Goal: Check status: Check status

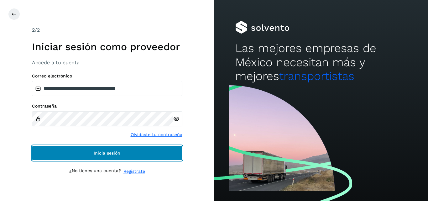
click at [87, 148] on button "Inicia sesión" at bounding box center [107, 152] width 150 height 15
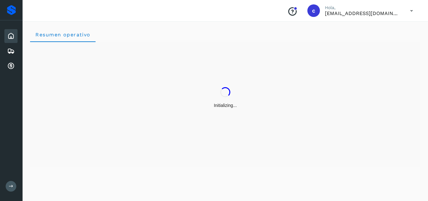
click at [8, 35] on icon at bounding box center [11, 36] width 8 height 8
click at [9, 48] on icon at bounding box center [11, 51] width 8 height 8
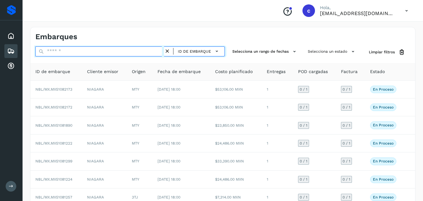
click at [65, 55] on input "text" at bounding box center [99, 51] width 129 height 10
paste input "**********"
type input "**********"
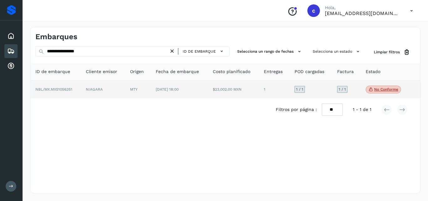
click at [157, 87] on span "[DATE] 18:00" at bounding box center [167, 89] width 23 height 4
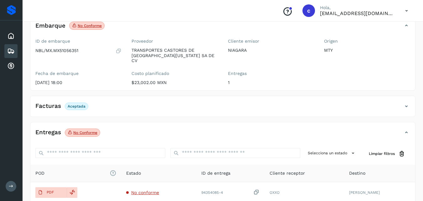
scroll to position [101, 0]
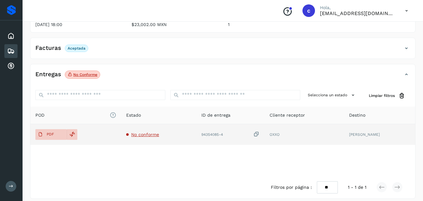
click at [155, 132] on span "No conforme" at bounding box center [145, 134] width 28 height 5
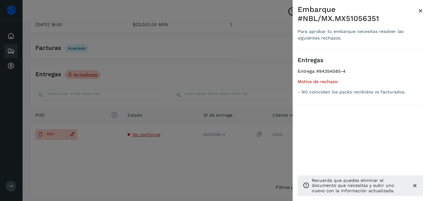
click at [141, 150] on div at bounding box center [214, 100] width 428 height 201
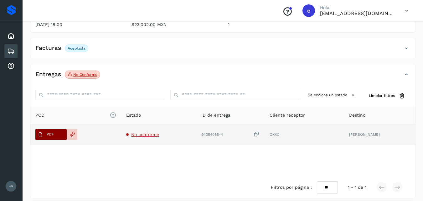
click at [56, 129] on button "PDF" at bounding box center [50, 134] width 31 height 11
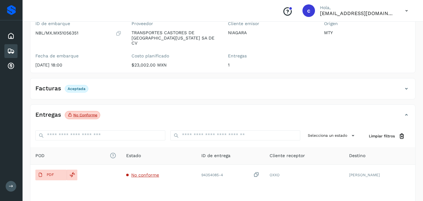
scroll to position [0, 0]
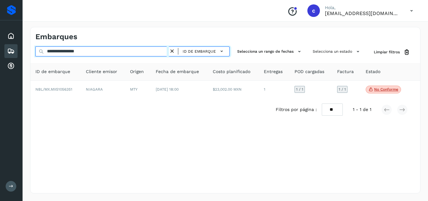
drag, startPoint x: 93, startPoint y: 53, endPoint x: 18, endPoint y: 54, distance: 74.8
click at [18, 54] on div "**********" at bounding box center [214, 100] width 428 height 201
paste input "text"
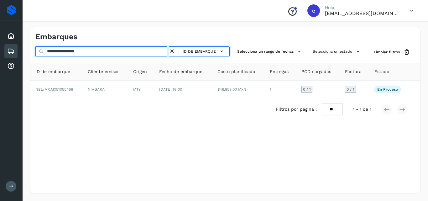
paste input "**********"
drag, startPoint x: 20, startPoint y: 53, endPoint x: 0, endPoint y: 54, distance: 20.1
click at [0, 54] on div "**********" at bounding box center [214, 100] width 428 height 201
paste input "text"
type input "**********"
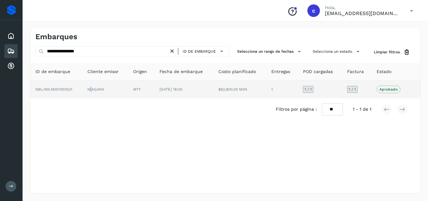
click at [90, 92] on td "NIAGARA" at bounding box center [105, 89] width 46 height 18
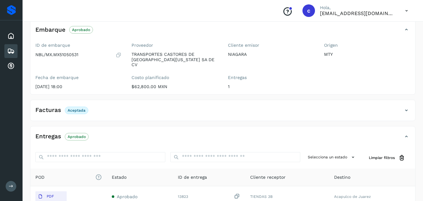
scroll to position [101, 0]
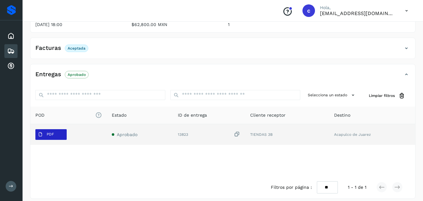
click at [55, 129] on span "PDF" at bounding box center [45, 134] width 21 height 10
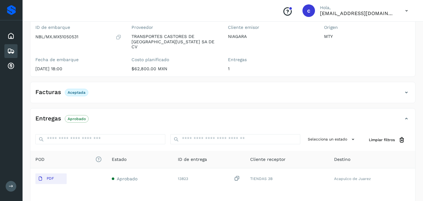
scroll to position [0, 0]
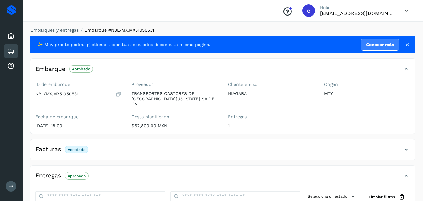
click at [8, 50] on icon at bounding box center [11, 51] width 8 height 8
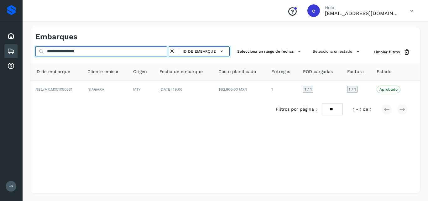
drag, startPoint x: 82, startPoint y: 52, endPoint x: 16, endPoint y: 55, distance: 66.4
click at [16, 55] on div "**********" at bounding box center [214, 100] width 428 height 201
paste input "text"
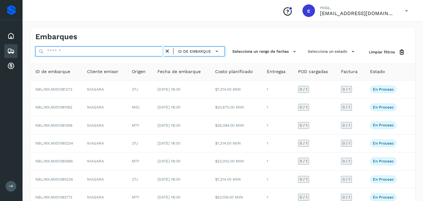
click at [66, 51] on input "text" at bounding box center [99, 51] width 129 height 10
paste input "******"
type input "******"
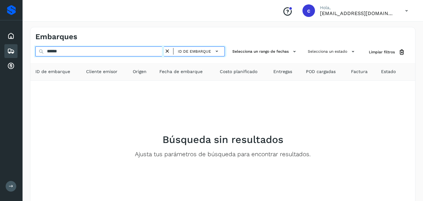
drag, startPoint x: 71, startPoint y: 51, endPoint x: 18, endPoint y: 50, distance: 53.2
click at [19, 51] on div "Proveedores Inicio Embarques Cuentas por cobrar Salir Conoce nuestros beneficio…" at bounding box center [211, 120] width 423 height 241
paste input "**********"
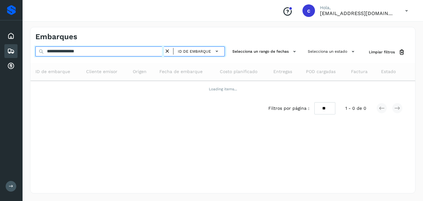
type input "**********"
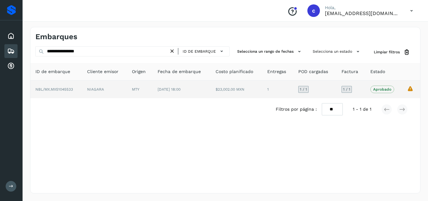
click at [156, 82] on td "[DATE] 18:00" at bounding box center [181, 89] width 58 height 18
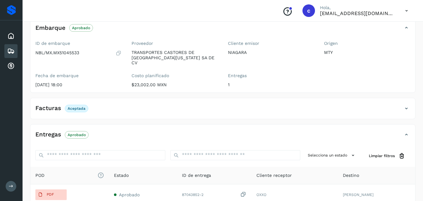
scroll to position [123, 0]
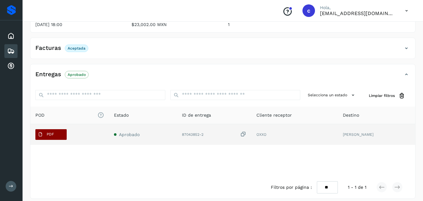
click at [53, 130] on span "PDF" at bounding box center [45, 134] width 21 height 10
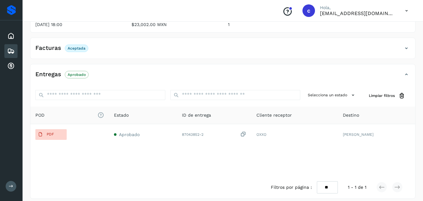
click at [9, 50] on icon at bounding box center [11, 51] width 8 height 8
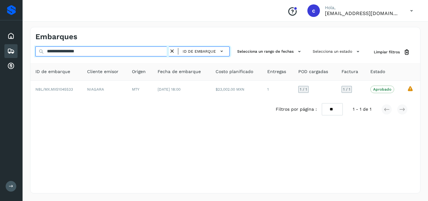
click at [0, 52] on div "**********" at bounding box center [214, 100] width 428 height 201
paste input "text"
type input "**********"
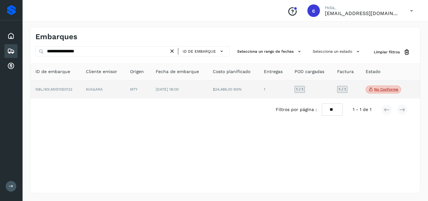
click at [147, 94] on td "MTY" at bounding box center [137, 89] width 25 height 18
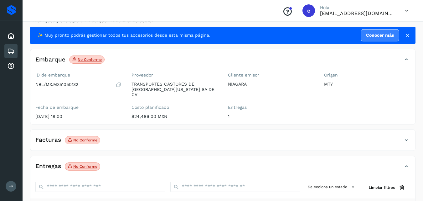
scroll to position [7, 0]
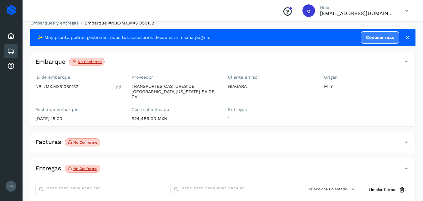
click at [87, 140] on p "No conforme" at bounding box center [85, 142] width 24 height 4
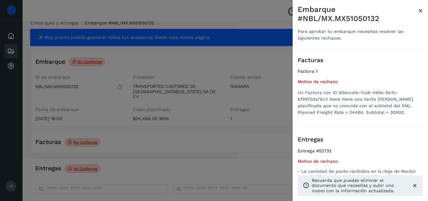
click at [168, 132] on div at bounding box center [214, 100] width 428 height 201
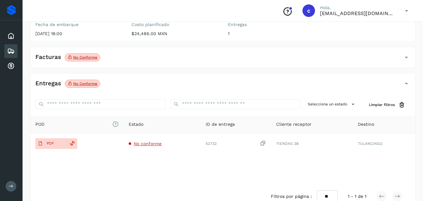
scroll to position [101, 0]
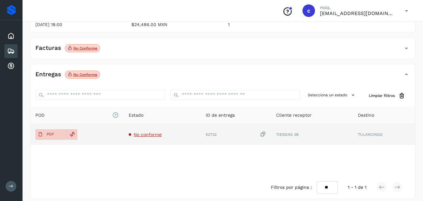
click at [149, 132] on span "No conforme" at bounding box center [148, 134] width 28 height 5
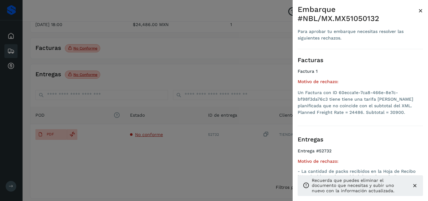
click at [231, 153] on div at bounding box center [214, 100] width 428 height 201
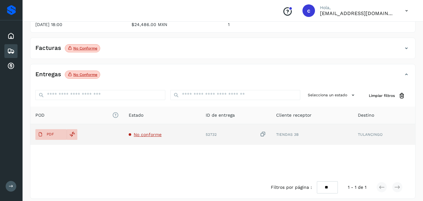
click at [146, 132] on span "No conforme" at bounding box center [148, 134] width 28 height 5
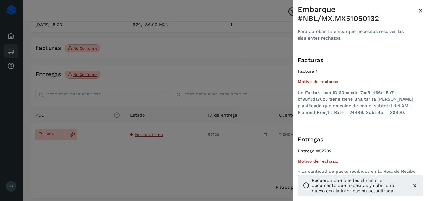
click at [414, 187] on icon at bounding box center [414, 185] width 6 height 6
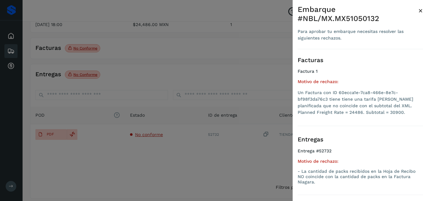
click at [61, 125] on div at bounding box center [214, 100] width 428 height 201
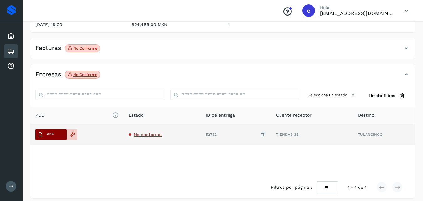
click at [56, 129] on span "PDF" at bounding box center [45, 134] width 21 height 10
click at [54, 132] on p "PDF" at bounding box center [50, 134] width 7 height 4
click at [146, 126] on td "No conforme" at bounding box center [162, 134] width 77 height 21
click at [149, 132] on span "No conforme" at bounding box center [148, 134] width 28 height 5
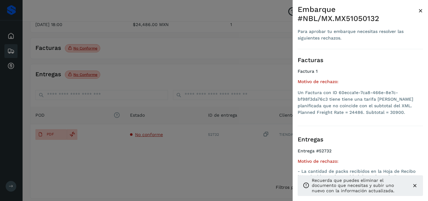
click at [414, 184] on icon at bounding box center [414, 185] width 6 height 6
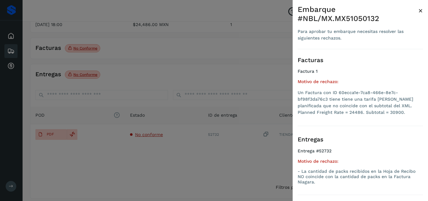
click at [173, 159] on div at bounding box center [214, 100] width 428 height 201
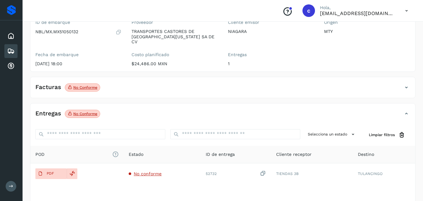
scroll to position [63, 0]
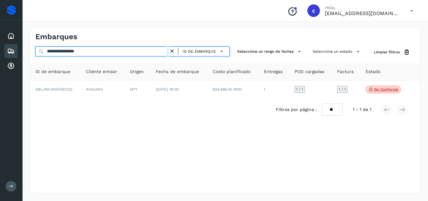
drag, startPoint x: 97, startPoint y: 53, endPoint x: 8, endPoint y: 44, distance: 89.1
click at [9, 46] on div "**********" at bounding box center [214, 100] width 428 height 201
paste input "text"
type input "**********"
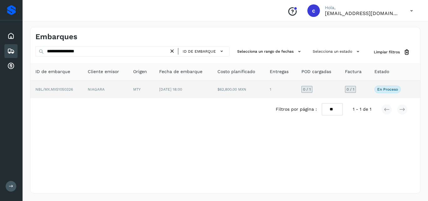
click at [123, 85] on td "NIAGARA" at bounding box center [105, 89] width 45 height 18
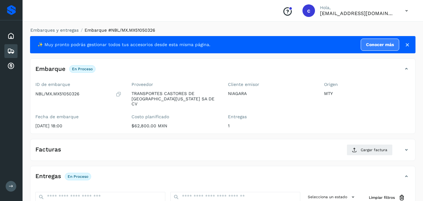
click at [9, 48] on icon at bounding box center [11, 51] width 8 height 8
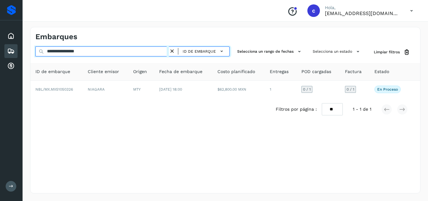
drag, startPoint x: 97, startPoint y: 53, endPoint x: 10, endPoint y: 45, distance: 87.1
click at [13, 47] on div "**********" at bounding box center [214, 100] width 428 height 201
paste input "text"
type input "**********"
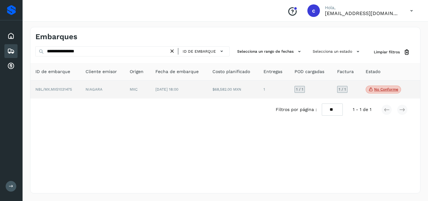
click at [150, 88] on td "MXC" at bounding box center [138, 89] width 26 height 18
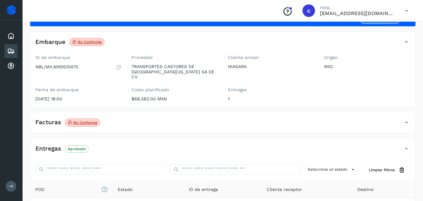
scroll to position [63, 0]
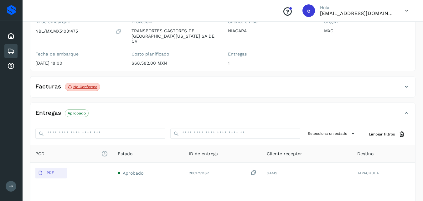
click at [87, 85] on p "No conforme" at bounding box center [85, 87] width 24 height 4
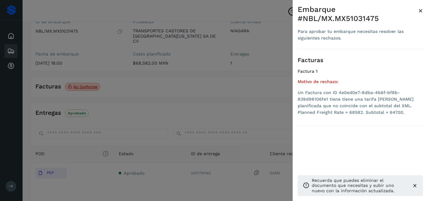
click at [168, 83] on div at bounding box center [214, 100] width 428 height 201
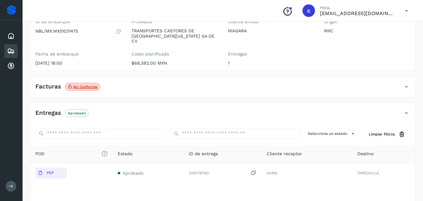
scroll to position [0, 0]
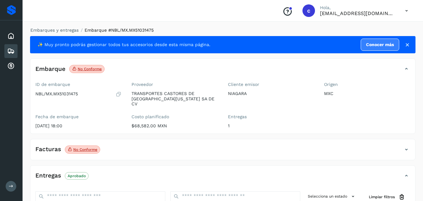
click at [11, 48] on icon at bounding box center [11, 51] width 8 height 8
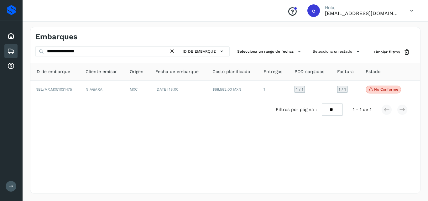
drag, startPoint x: 90, startPoint y: 43, endPoint x: 58, endPoint y: 51, distance: 34.0
click at [58, 51] on div "**********" at bounding box center [225, 110] width 390 height 166
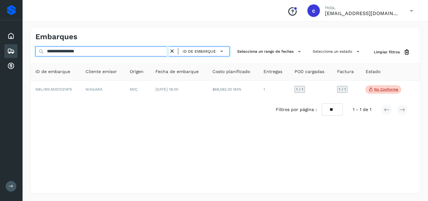
drag, startPoint x: 96, startPoint y: 52, endPoint x: 18, endPoint y: 51, distance: 77.3
click at [19, 52] on div "**********" at bounding box center [214, 100] width 428 height 201
paste input "text"
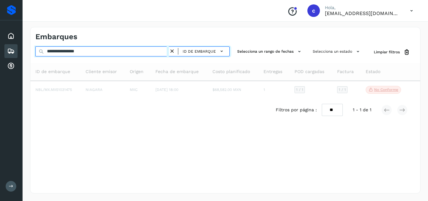
type input "**********"
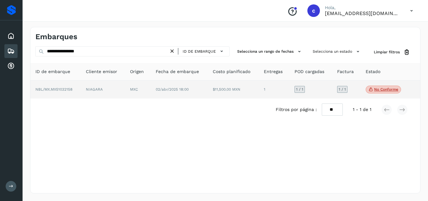
click at [161, 94] on td "02/abr/2025 18:00" at bounding box center [179, 89] width 57 height 18
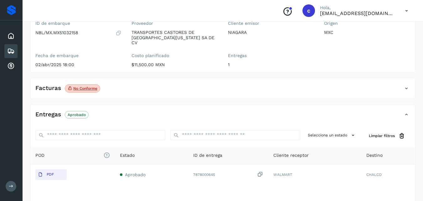
scroll to position [63, 0]
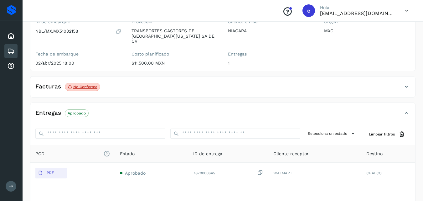
click at [89, 85] on p "No conforme" at bounding box center [85, 87] width 24 height 4
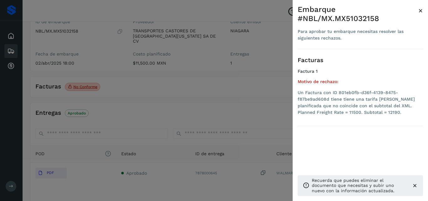
click at [414, 184] on icon at bounding box center [414, 185] width 6 height 6
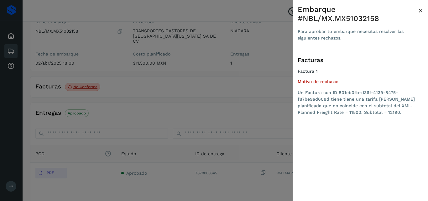
click at [171, 86] on div at bounding box center [214, 100] width 428 height 201
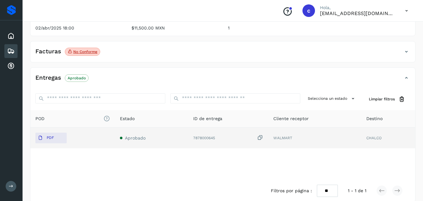
scroll to position [101, 0]
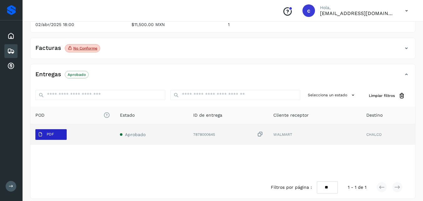
click at [48, 132] on p "PDF" at bounding box center [50, 134] width 7 height 4
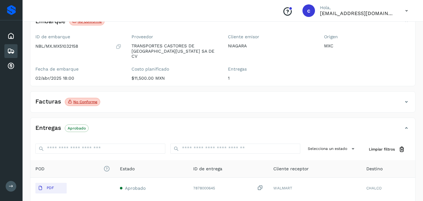
scroll to position [0, 0]
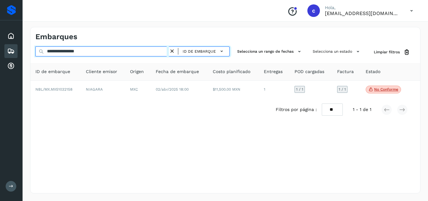
drag, startPoint x: 96, startPoint y: 51, endPoint x: 0, endPoint y: 43, distance: 96.5
click at [0, 43] on div "**********" at bounding box center [214, 100] width 428 height 201
paste input "text"
type input "**********"
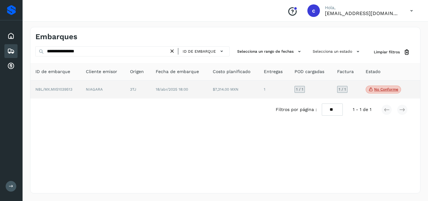
click at [147, 86] on td "3TJ" at bounding box center [137, 89] width 25 height 18
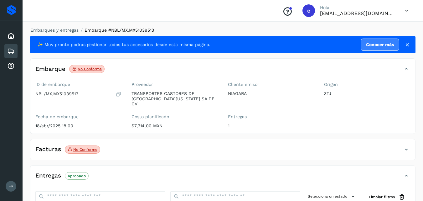
click at [91, 147] on p "No conforme" at bounding box center [85, 149] width 24 height 4
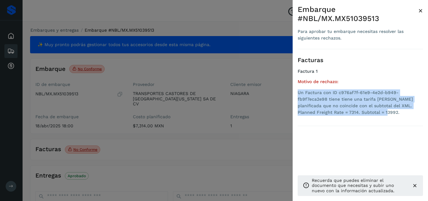
drag, startPoint x: 361, startPoint y: 104, endPoint x: 297, endPoint y: 84, distance: 67.4
click at [297, 84] on div "Embarque #NBL/MX.MX51039513 Para aprobar tu embarque necesitas resolver las sig…" at bounding box center [359, 105] width 135 height 211
copy li "Un Factura con ID c976af7f-61e9-4e2d-b949-fb9f7eca2e98 tiene tiene una tarifa […"
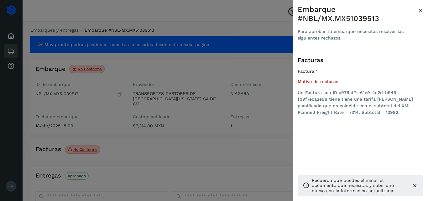
click at [192, 130] on div at bounding box center [214, 100] width 428 height 201
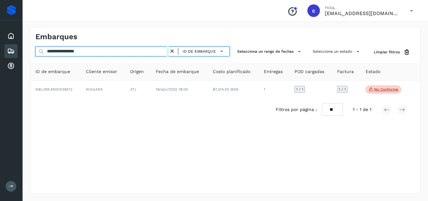
drag, startPoint x: 97, startPoint y: 55, endPoint x: 26, endPoint y: 48, distance: 71.4
click at [26, 48] on div "**********" at bounding box center [225, 109] width 405 height 181
paste input "text"
type input "**********"
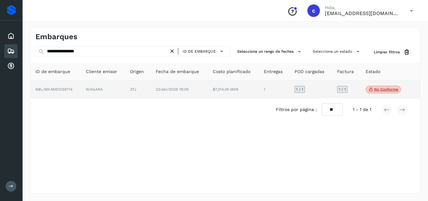
click at [176, 87] on span "23/abr/2025 18:00" at bounding box center [172, 89] width 33 height 4
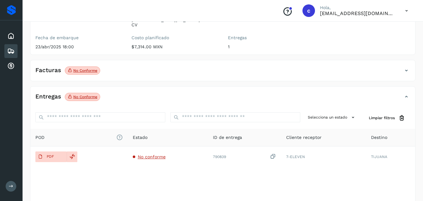
scroll to position [101, 0]
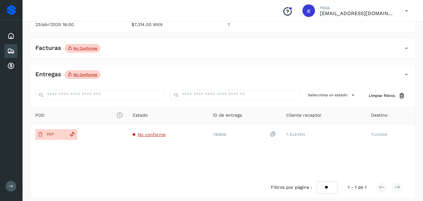
click at [88, 46] on p "No conforme" at bounding box center [85, 48] width 24 height 4
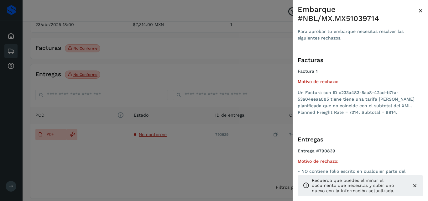
click at [166, 74] on div at bounding box center [214, 100] width 428 height 201
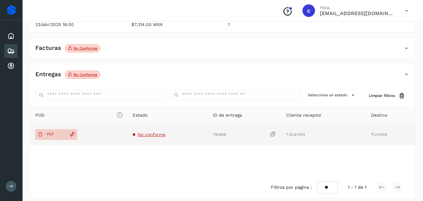
click at [155, 132] on td "No conforme" at bounding box center [168, 134] width 80 height 21
click at [146, 132] on span "No conforme" at bounding box center [152, 134] width 28 height 5
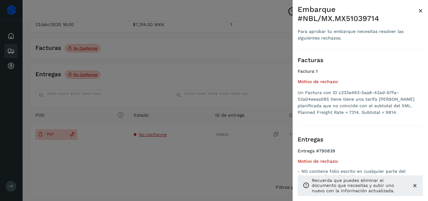
click at [414, 184] on icon at bounding box center [414, 185] width 6 height 6
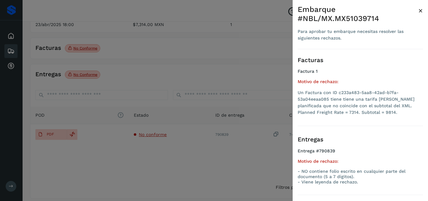
click at [112, 168] on div at bounding box center [214, 100] width 428 height 201
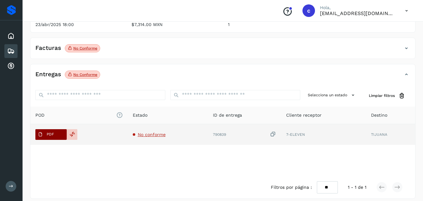
click at [46, 129] on span "PDF" at bounding box center [45, 134] width 21 height 10
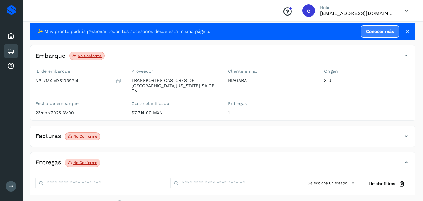
scroll to position [0, 0]
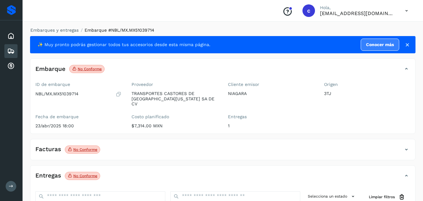
click at [89, 147] on p "No conforme" at bounding box center [85, 149] width 24 height 4
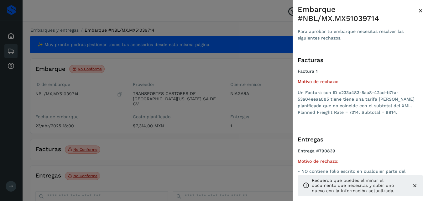
click at [102, 120] on div at bounding box center [214, 100] width 428 height 201
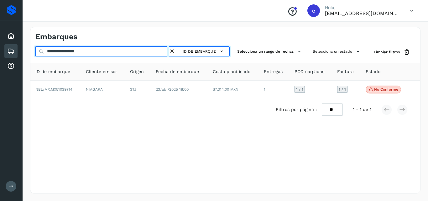
drag, startPoint x: 93, startPoint y: 51, endPoint x: 30, endPoint y: 52, distance: 62.9
click at [32, 51] on div "**********" at bounding box center [225, 52] width 390 height 12
paste input "text"
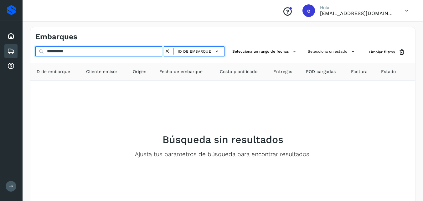
drag, startPoint x: 86, startPoint y: 50, endPoint x: 28, endPoint y: 45, distance: 59.1
click at [28, 45] on div "**********" at bounding box center [223, 129] width 401 height 221
paste input "*******"
type input "**********"
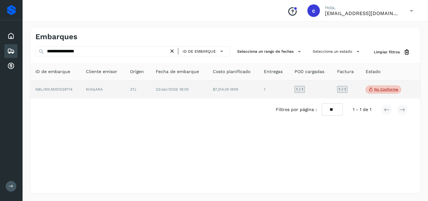
click at [171, 86] on td "23/abr/2025 18:00" at bounding box center [179, 89] width 57 height 18
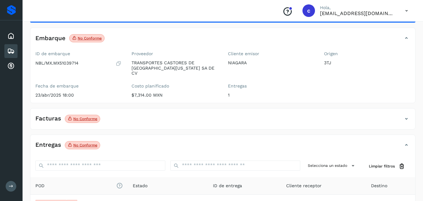
scroll to position [101, 0]
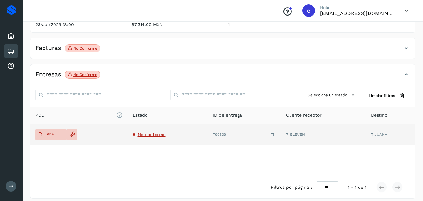
click at [160, 132] on span "No conforme" at bounding box center [152, 134] width 28 height 5
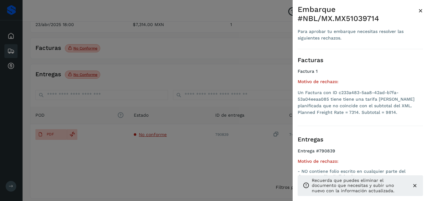
click at [188, 147] on div at bounding box center [214, 100] width 428 height 201
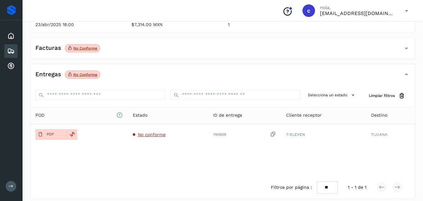
click at [136, 43] on div "Facturas No conforme" at bounding box center [216, 48] width 372 height 11
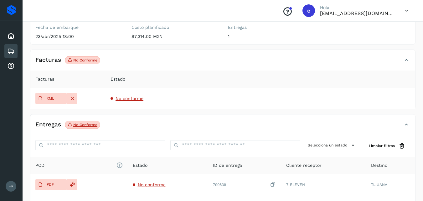
scroll to position [70, 0]
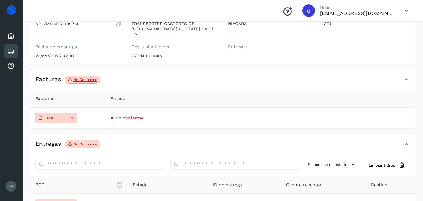
click at [90, 75] on span "No conforme" at bounding box center [82, 79] width 35 height 8
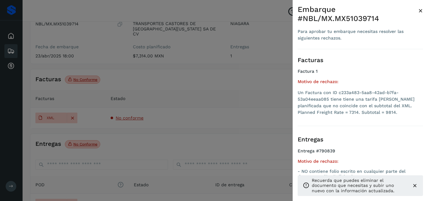
click at [152, 79] on div at bounding box center [214, 100] width 428 height 201
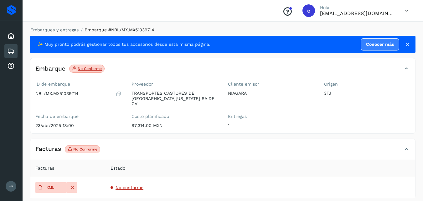
scroll to position [0, 0]
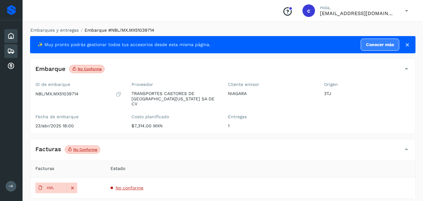
click at [11, 37] on icon at bounding box center [11, 36] width 8 height 8
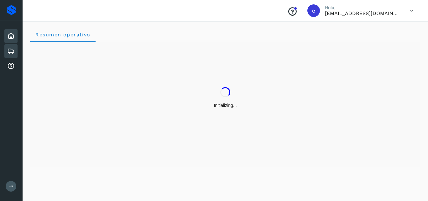
click at [11, 51] on icon at bounding box center [11, 51] width 8 height 8
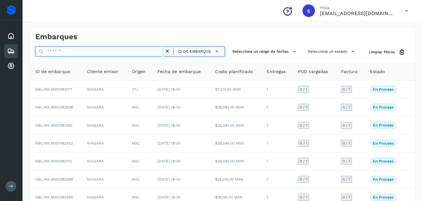
drag, startPoint x: 59, startPoint y: 54, endPoint x: 32, endPoint y: 55, distance: 27.0
click at [23, 54] on div "Embarques ID de embarque Selecciona un rango de fechas Selecciona un estado Lim…" at bounding box center [223, 154] width 401 height 271
paste input "**********"
type input "**********"
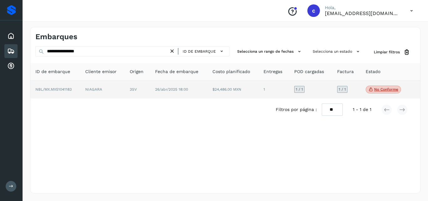
click at [162, 90] on span "26/abr/2025 18:00" at bounding box center [171, 89] width 33 height 4
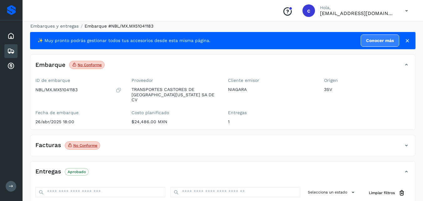
scroll to position [31, 0]
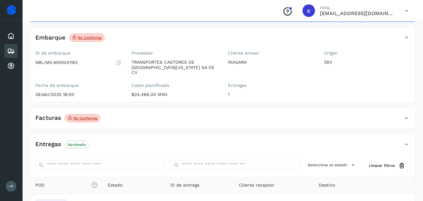
click at [81, 116] on p "No conforme" at bounding box center [85, 118] width 24 height 4
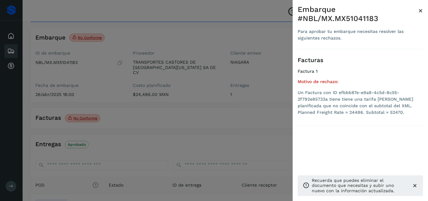
click at [140, 113] on div at bounding box center [214, 100] width 428 height 201
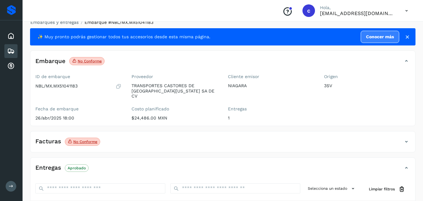
scroll to position [7, 0]
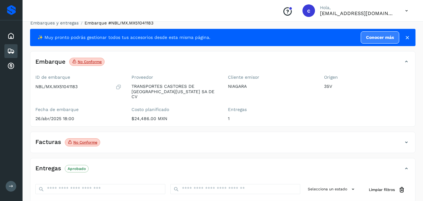
click at [84, 140] on p "No conforme" at bounding box center [85, 142] width 24 height 4
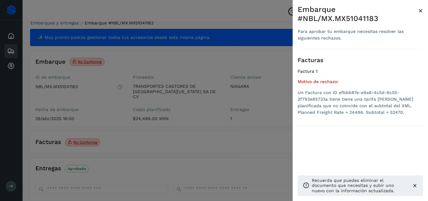
click at [134, 138] on div at bounding box center [214, 100] width 428 height 201
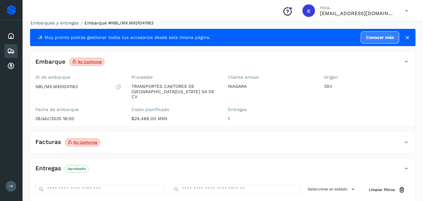
click at [126, 139] on div "Facturas No conforme" at bounding box center [216, 142] width 372 height 11
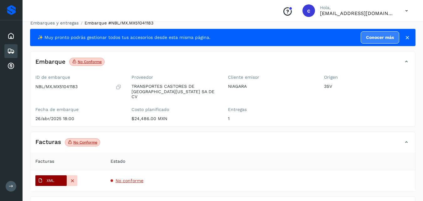
click at [50, 178] on p "XML" at bounding box center [51, 180] width 8 height 4
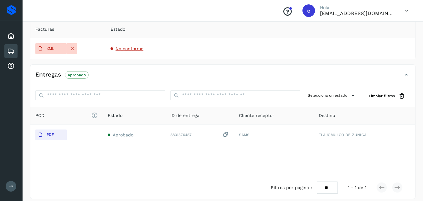
scroll to position [139, 0]
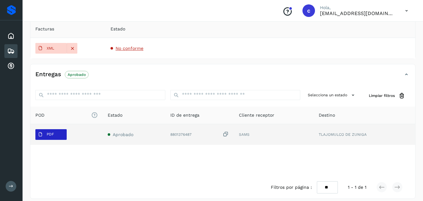
click at [49, 132] on p "PDF" at bounding box center [50, 134] width 7 height 4
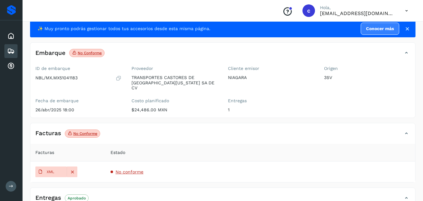
scroll to position [63, 0]
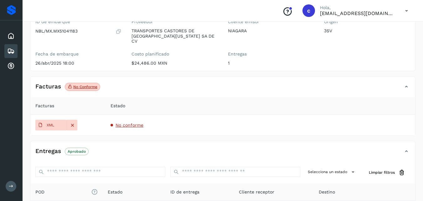
click at [132, 122] on span "No conforme" at bounding box center [130, 124] width 28 height 5
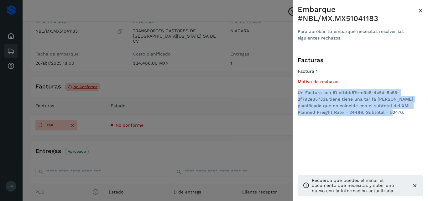
drag, startPoint x: 300, startPoint y: 95, endPoint x: 298, endPoint y: 85, distance: 10.3
click at [298, 89] on li "Un Factura con ID efbbb87e-e9a8-4c5d-8c55-2f792e85733a tiene tiene una tarifa […" at bounding box center [359, 102] width 125 height 26
copy li "Un Factura con ID efbbb87e-e9a8-4c5d-8c55-2f792e85733a tiene tiene una tarifa […"
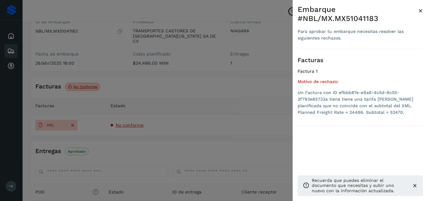
click at [163, 93] on div at bounding box center [214, 100] width 428 height 201
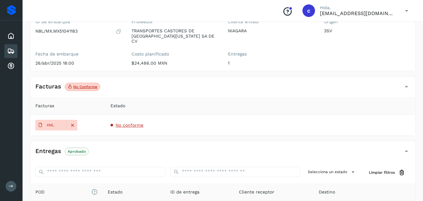
click at [8, 48] on icon at bounding box center [11, 51] width 8 height 8
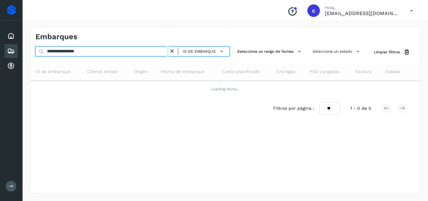
drag, startPoint x: 95, startPoint y: 54, endPoint x: 0, endPoint y: 42, distance: 96.0
click at [0, 42] on div "**********" at bounding box center [214, 100] width 428 height 201
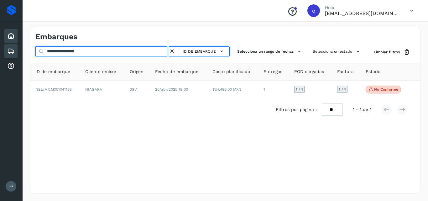
paste input "text"
type input "**********"
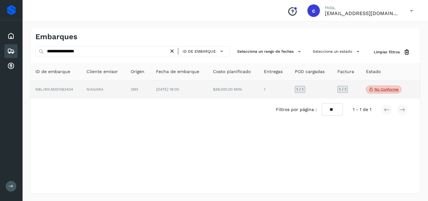
click at [159, 90] on span "[DATE] 18:00" at bounding box center [167, 89] width 23 height 4
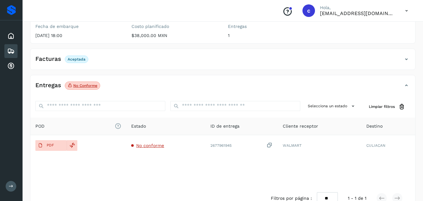
scroll to position [101, 0]
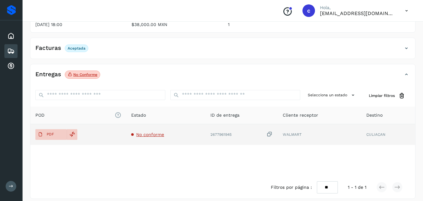
click at [154, 132] on span "No conforme" at bounding box center [150, 134] width 28 height 5
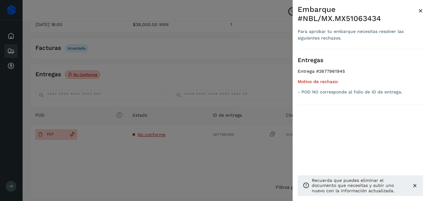
drag, startPoint x: 137, startPoint y: 149, endPoint x: 100, endPoint y: 132, distance: 40.1
click at [136, 149] on div at bounding box center [214, 100] width 428 height 201
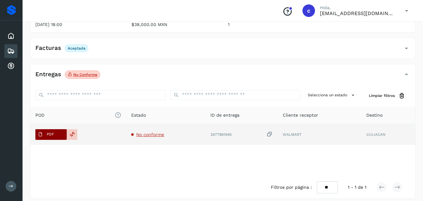
click at [50, 131] on span "PDF" at bounding box center [45, 134] width 21 height 10
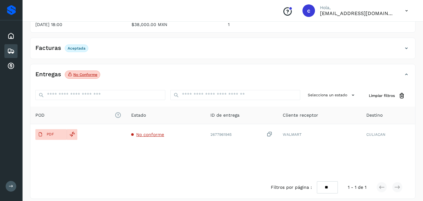
drag, startPoint x: 243, startPoint y: 74, endPoint x: 235, endPoint y: 78, distance: 8.4
click at [239, 76] on div "Entregas No conforme" at bounding box center [222, 77] width 385 height 16
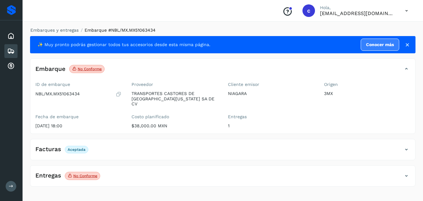
scroll to position [0, 0]
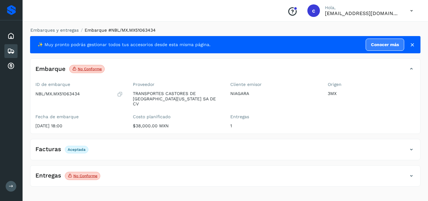
click at [188, 187] on div "Embarques y entregas Embarque #NBL/MX.MX51063434 ✨ Muy pronto podrás gestionar …" at bounding box center [225, 109] width 405 height 181
click at [181, 175] on div "Entregas No conforme" at bounding box center [218, 175] width 377 height 11
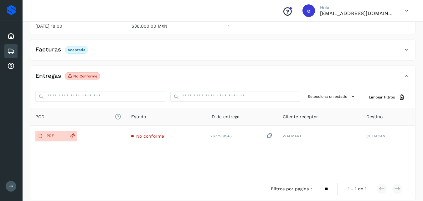
scroll to position [101, 0]
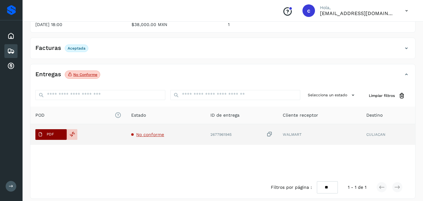
click at [58, 130] on button "PDF" at bounding box center [50, 134] width 31 height 11
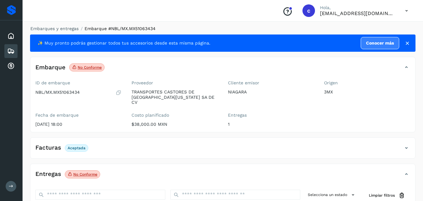
scroll to position [0, 0]
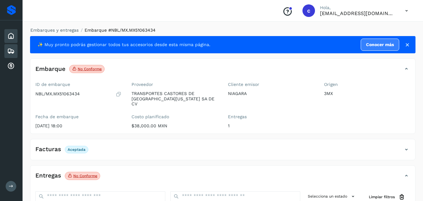
click at [10, 35] on icon at bounding box center [11, 36] width 8 height 8
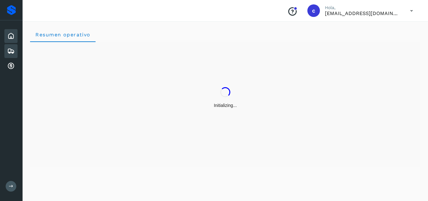
click at [9, 47] on icon at bounding box center [11, 51] width 8 height 8
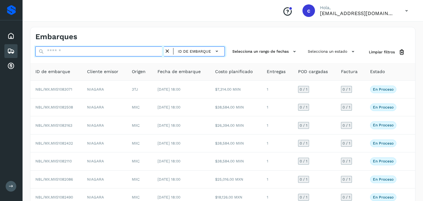
click at [69, 53] on input "text" at bounding box center [99, 51] width 129 height 10
paste input "********"
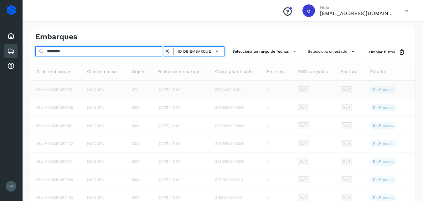
type input "********"
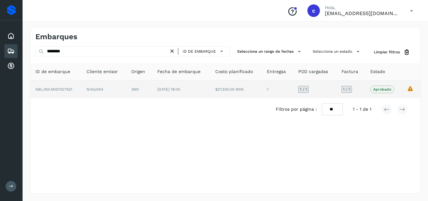
click at [134, 91] on td "3MX" at bounding box center [139, 89] width 26 height 18
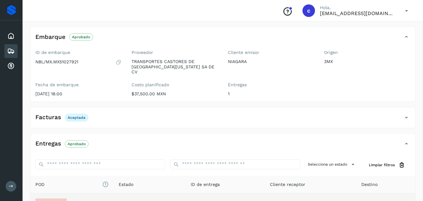
scroll to position [123, 0]
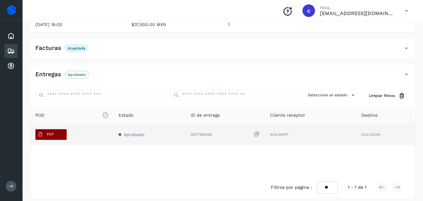
click at [59, 131] on button "PDF" at bounding box center [50, 134] width 31 height 11
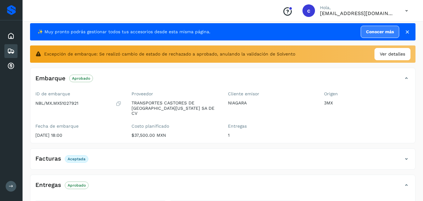
scroll to position [0, 0]
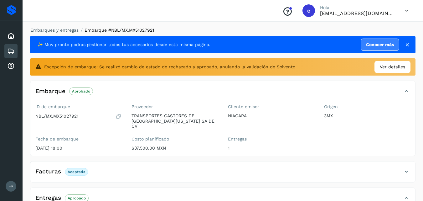
click at [12, 51] on icon at bounding box center [11, 51] width 8 height 8
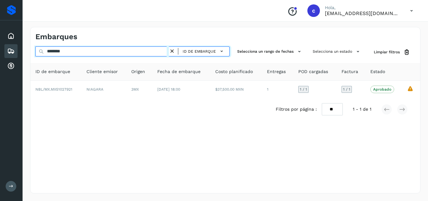
drag, startPoint x: 76, startPoint y: 52, endPoint x: 35, endPoint y: 52, distance: 41.6
click at [35, 52] on div "******** ID de embarque Selecciona un rango de fechas Selecciona un estado Limp…" at bounding box center [225, 52] width 390 height 12
paste input "**"
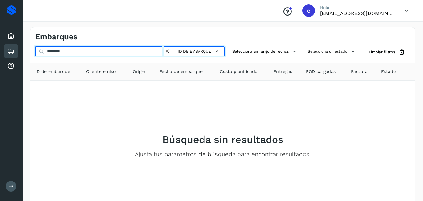
type input "********"
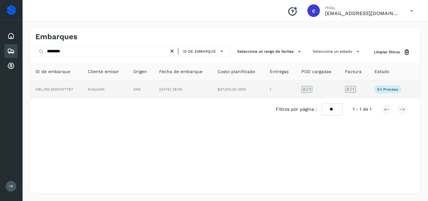
click at [132, 94] on td "3MX" at bounding box center [141, 89] width 26 height 18
